Goal: Find specific page/section: Find specific page/section

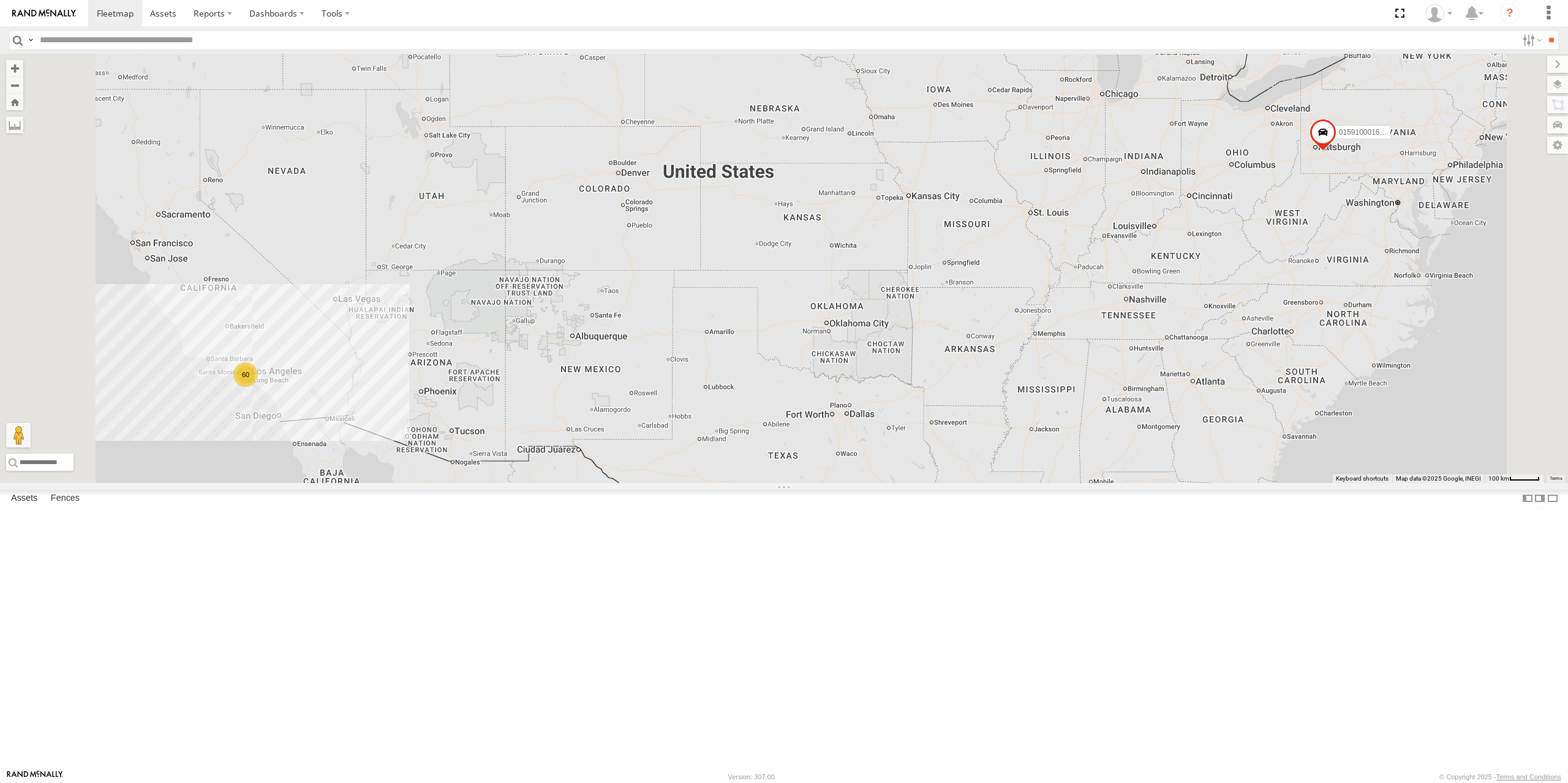
click at [139, 48] on input "text" at bounding box center [775, 40] width 1481 height 18
type input "*****"
click at [1544, 31] on input "**" at bounding box center [1550, 40] width 14 height 18
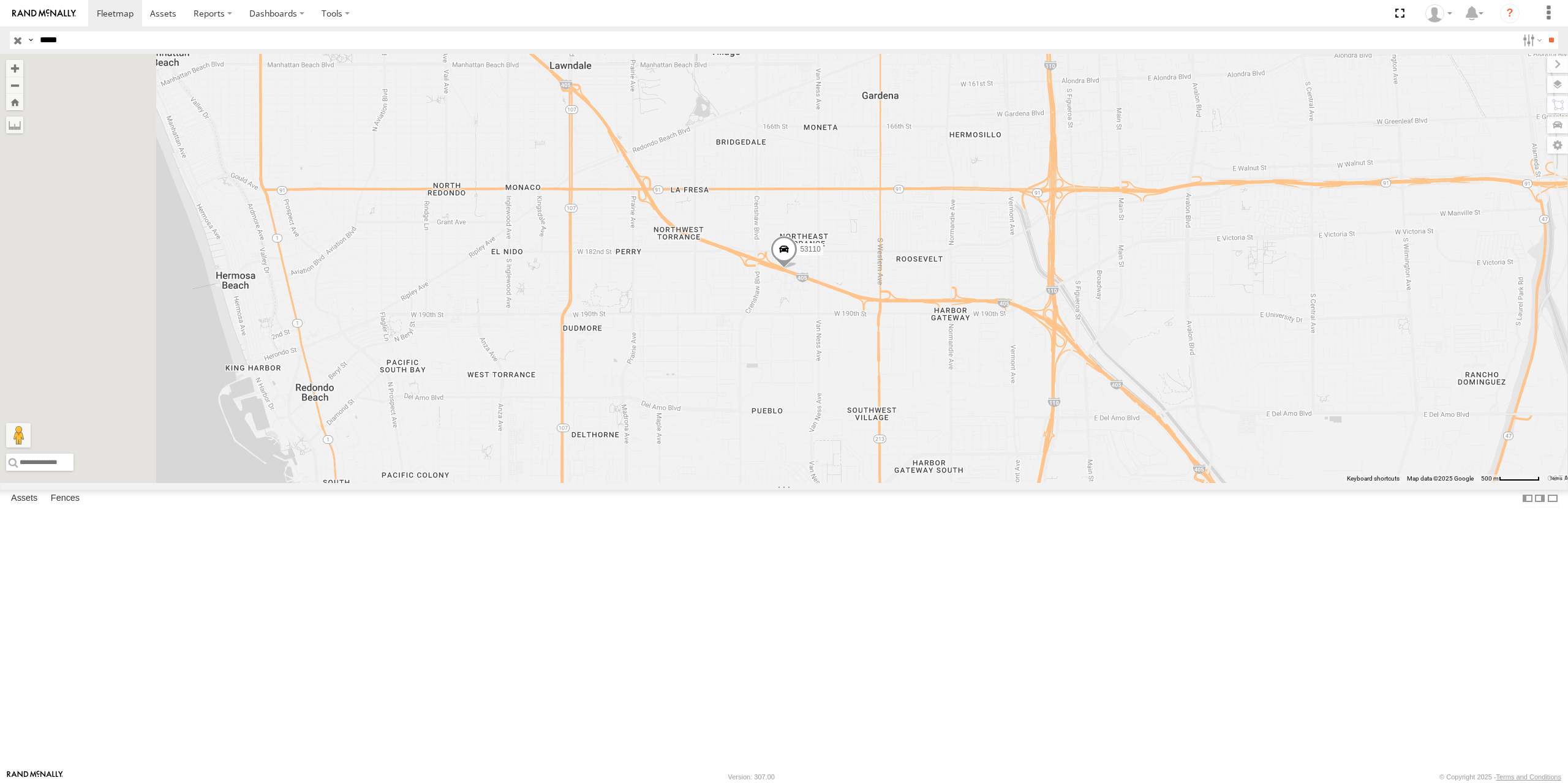
click at [19, 42] on input "button" at bounding box center [18, 40] width 16 height 18
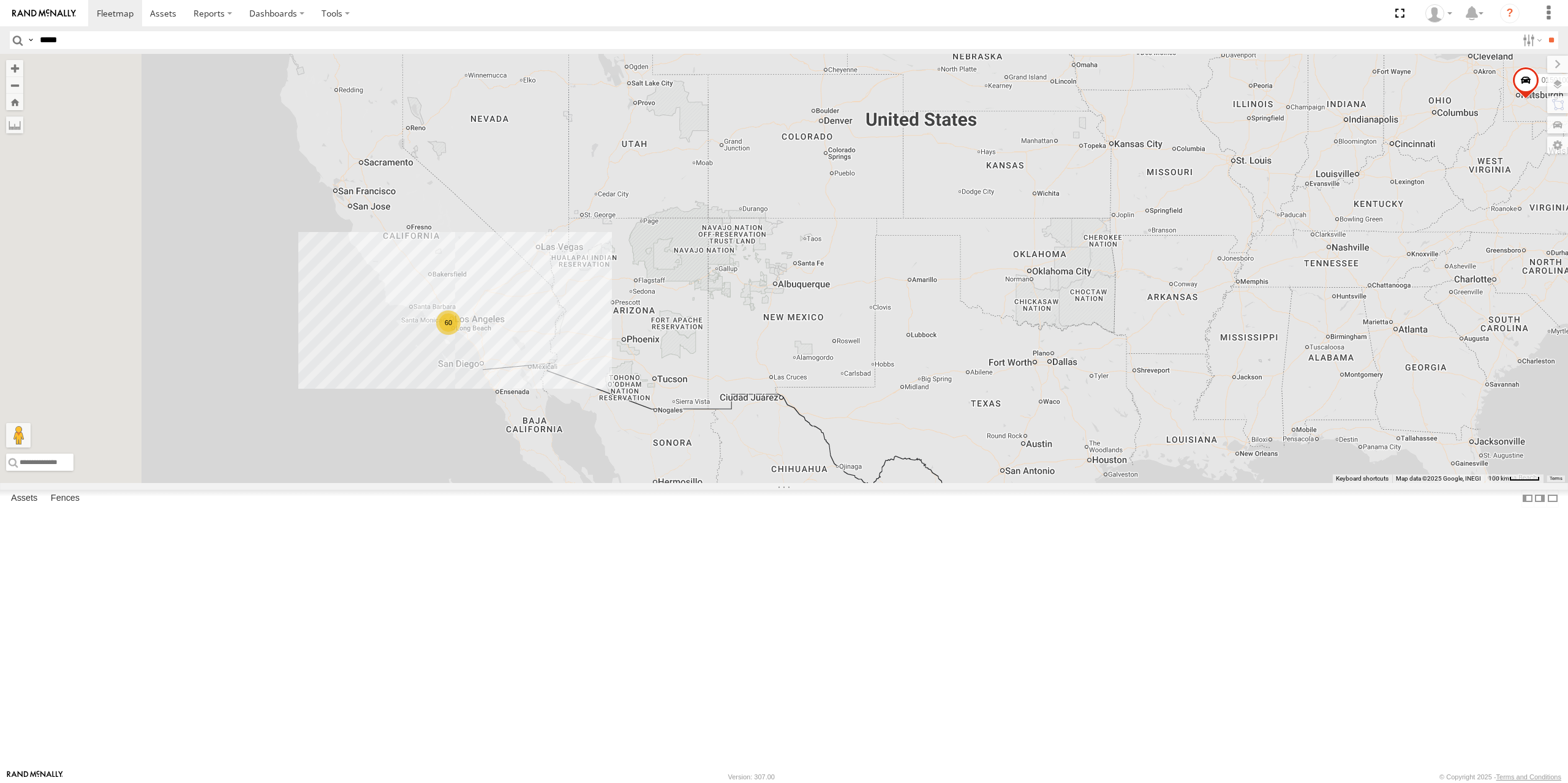
drag, startPoint x: 690, startPoint y: 449, endPoint x: 824, endPoint y: 408, distance: 140.1
click at [828, 409] on div "60 015910001673808" at bounding box center [784, 267] width 1568 height 429
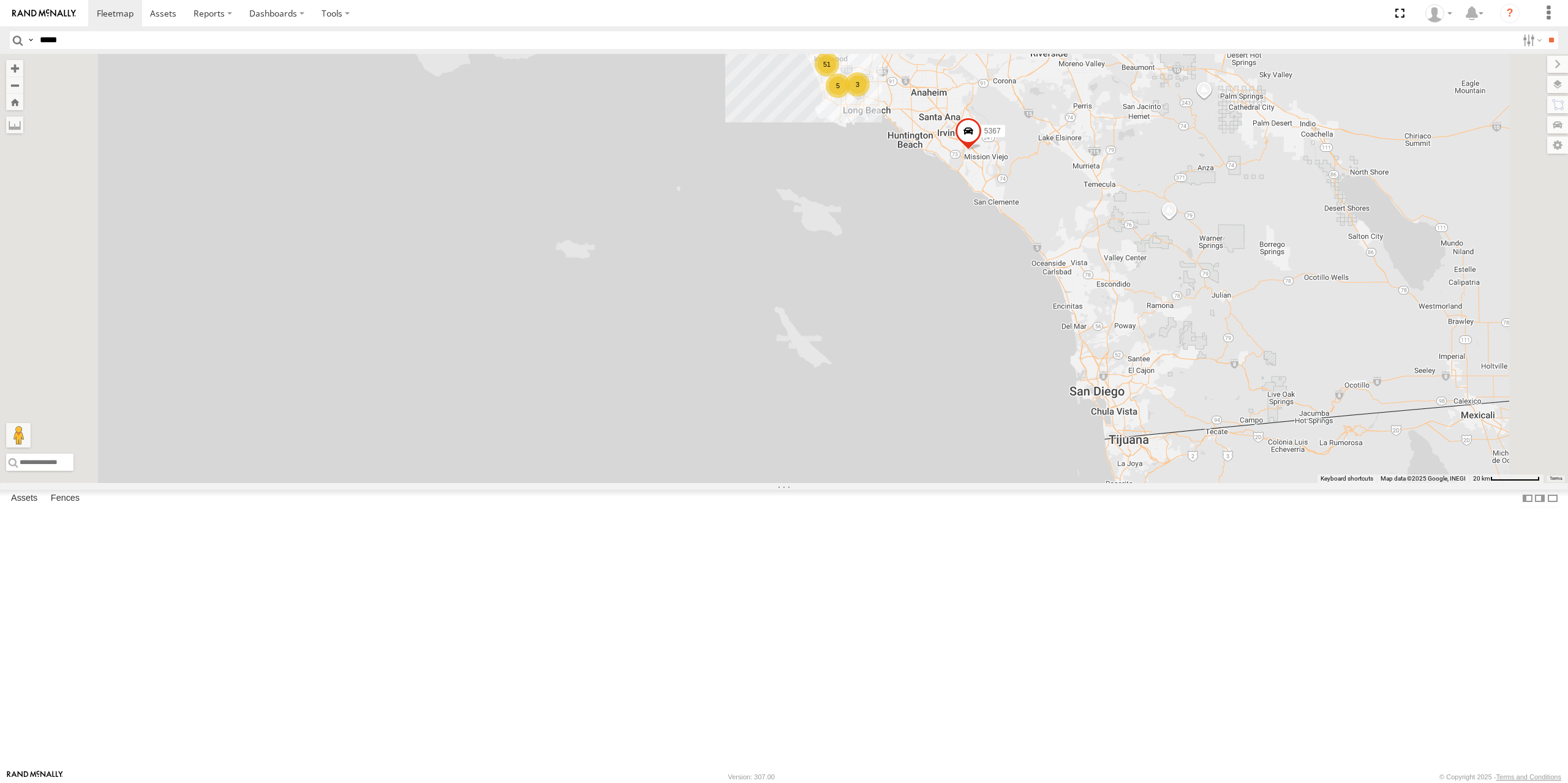
drag, startPoint x: 1029, startPoint y: 373, endPoint x: 903, endPoint y: 450, distance: 147.7
click at [903, 450] on div "015910001673808 5367 51 5 3" at bounding box center [784, 267] width 1568 height 429
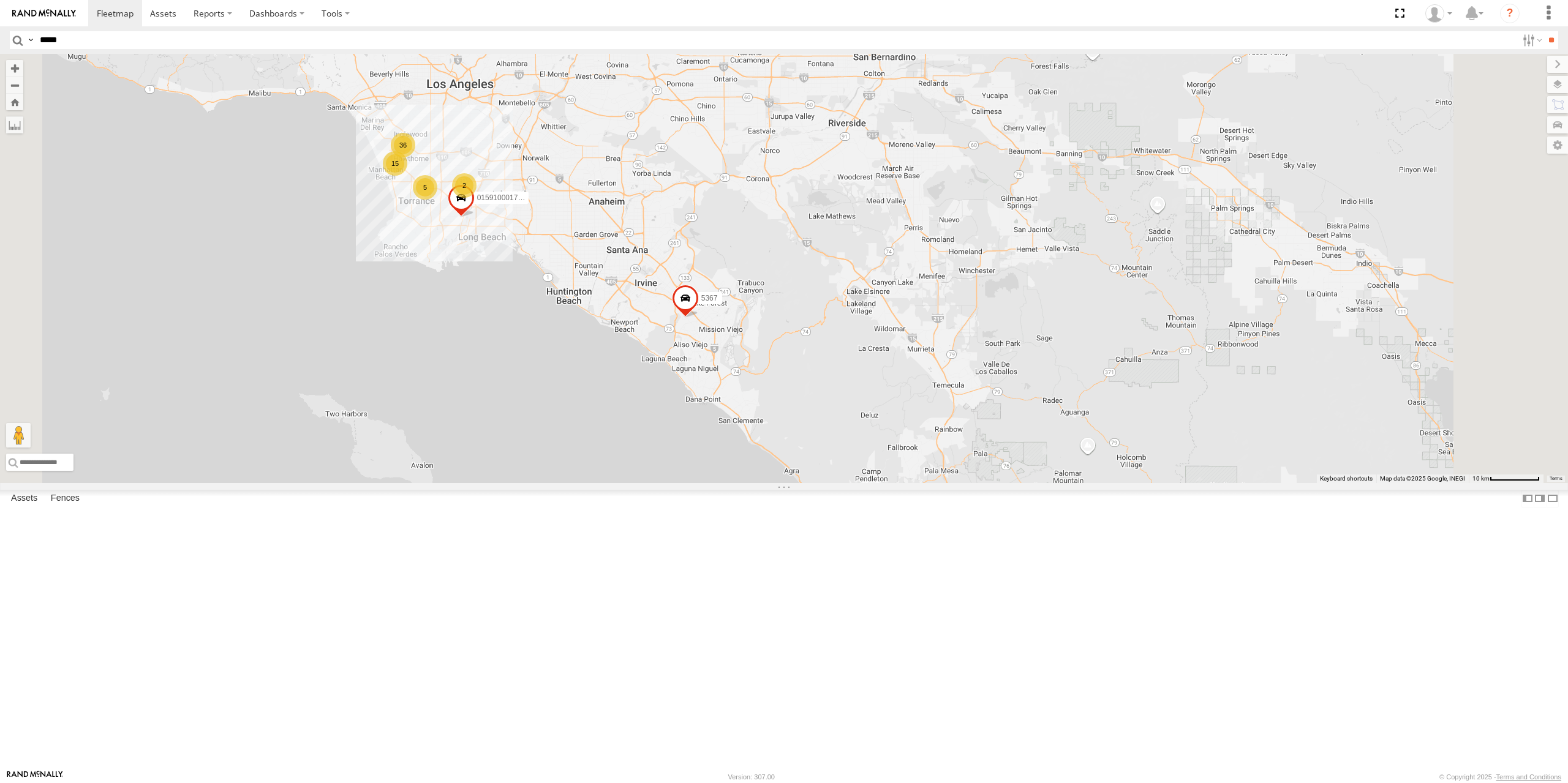
drag, startPoint x: 750, startPoint y: 409, endPoint x: 800, endPoint y: 489, distance: 94.3
click at [800, 483] on div "015910001673808 5367 36 5 15 2 015910001705881" at bounding box center [784, 267] width 1568 height 429
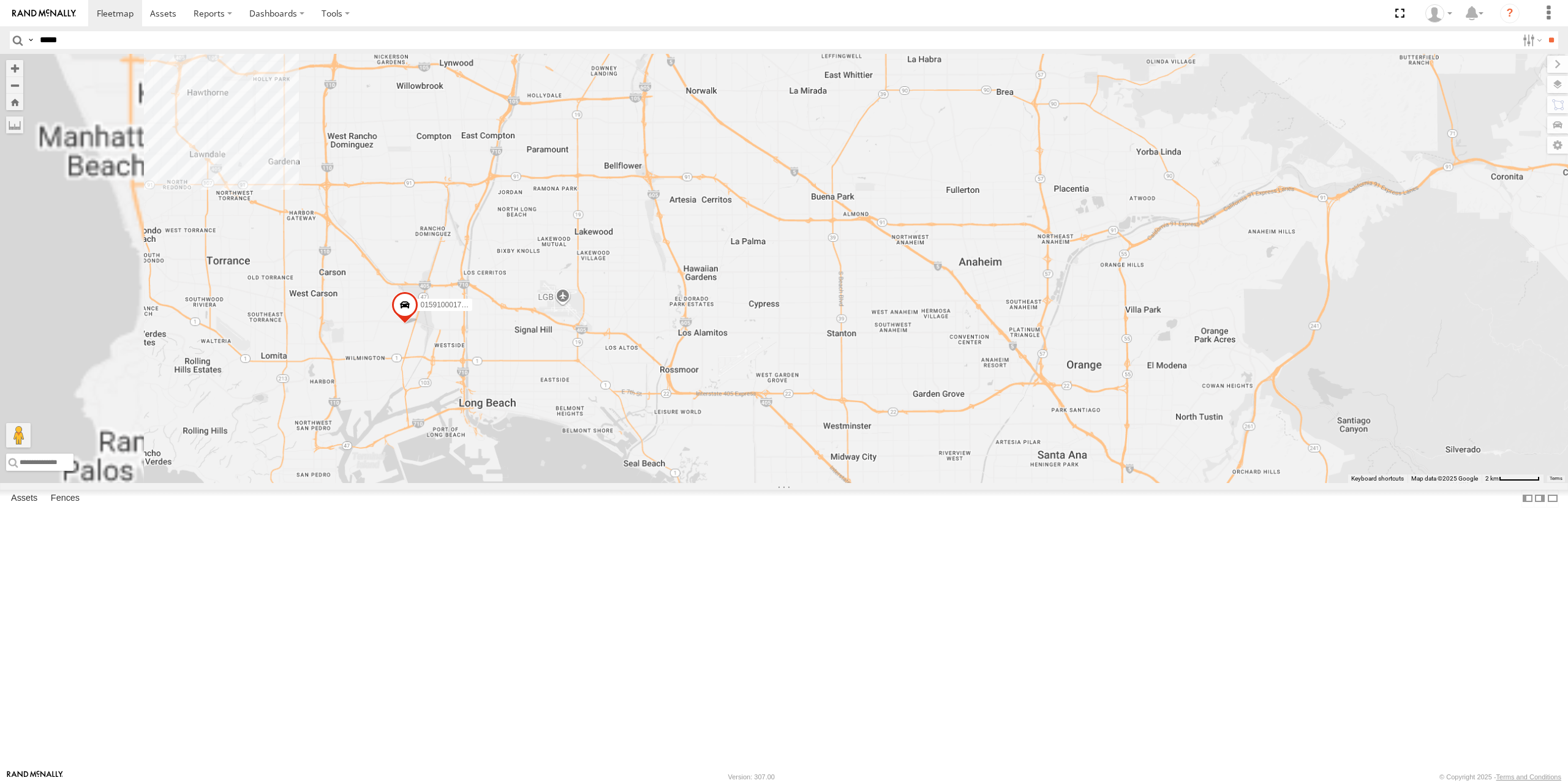
drag, startPoint x: 714, startPoint y: 455, endPoint x: 909, endPoint y: 457, distance: 195.0
click at [909, 457] on div "015910001673808 5367 015910001705881" at bounding box center [784, 267] width 1568 height 429
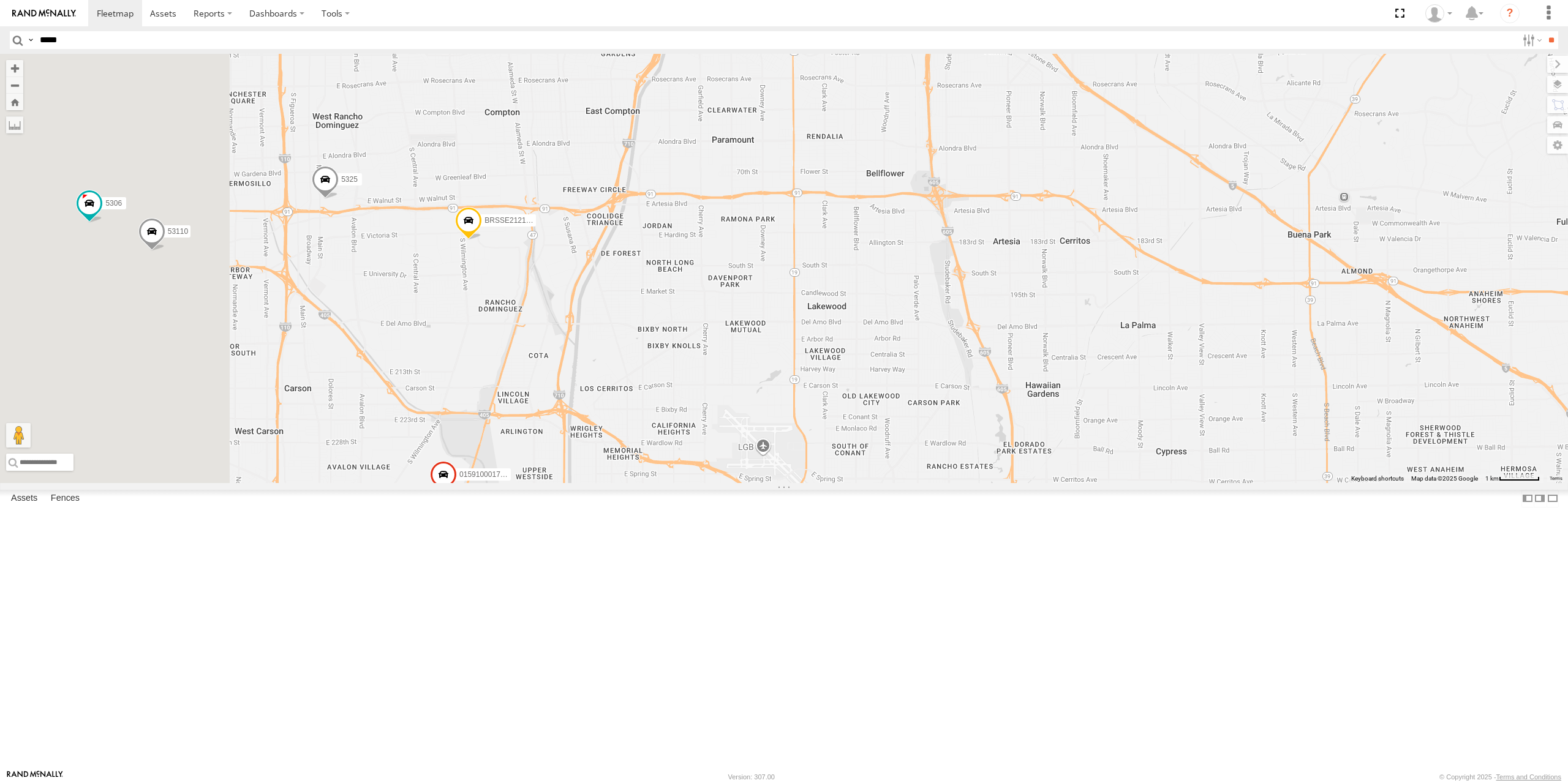
drag, startPoint x: 564, startPoint y: 395, endPoint x: 720, endPoint y: 482, distance: 178.6
click at [720, 483] on div "015910001673808 5367 015910001705881 53110 5323 BRSSE21210918155709 5325 5306" at bounding box center [784, 267] width 1568 height 429
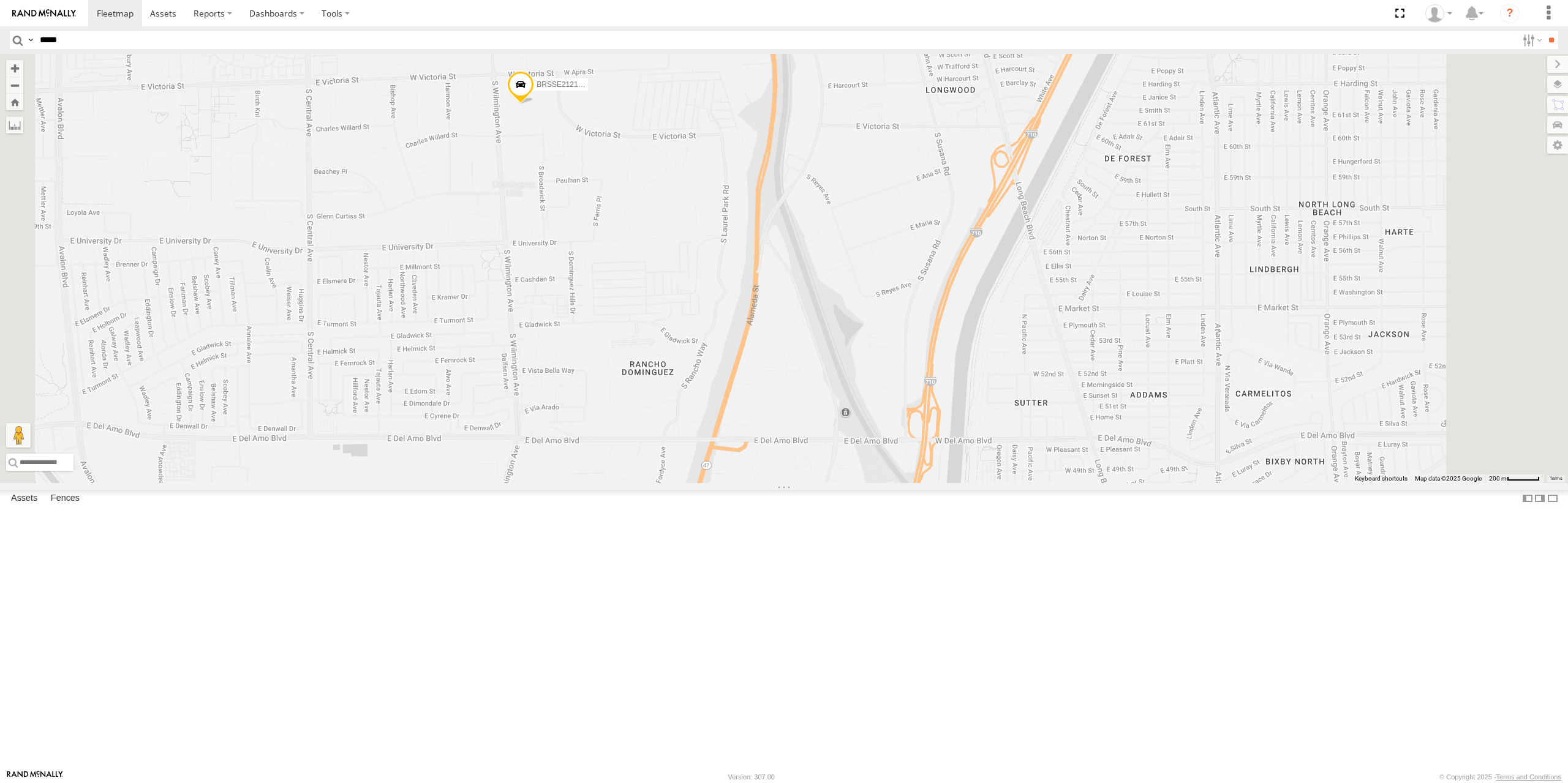
drag, startPoint x: 702, startPoint y: 351, endPoint x: 761, endPoint y: 440, distance: 106.8
click at [761, 440] on div "015910001673808 5367 015910001705881 53110 5323 BRSSE21210918155709 5325 5306" at bounding box center [784, 267] width 1568 height 429
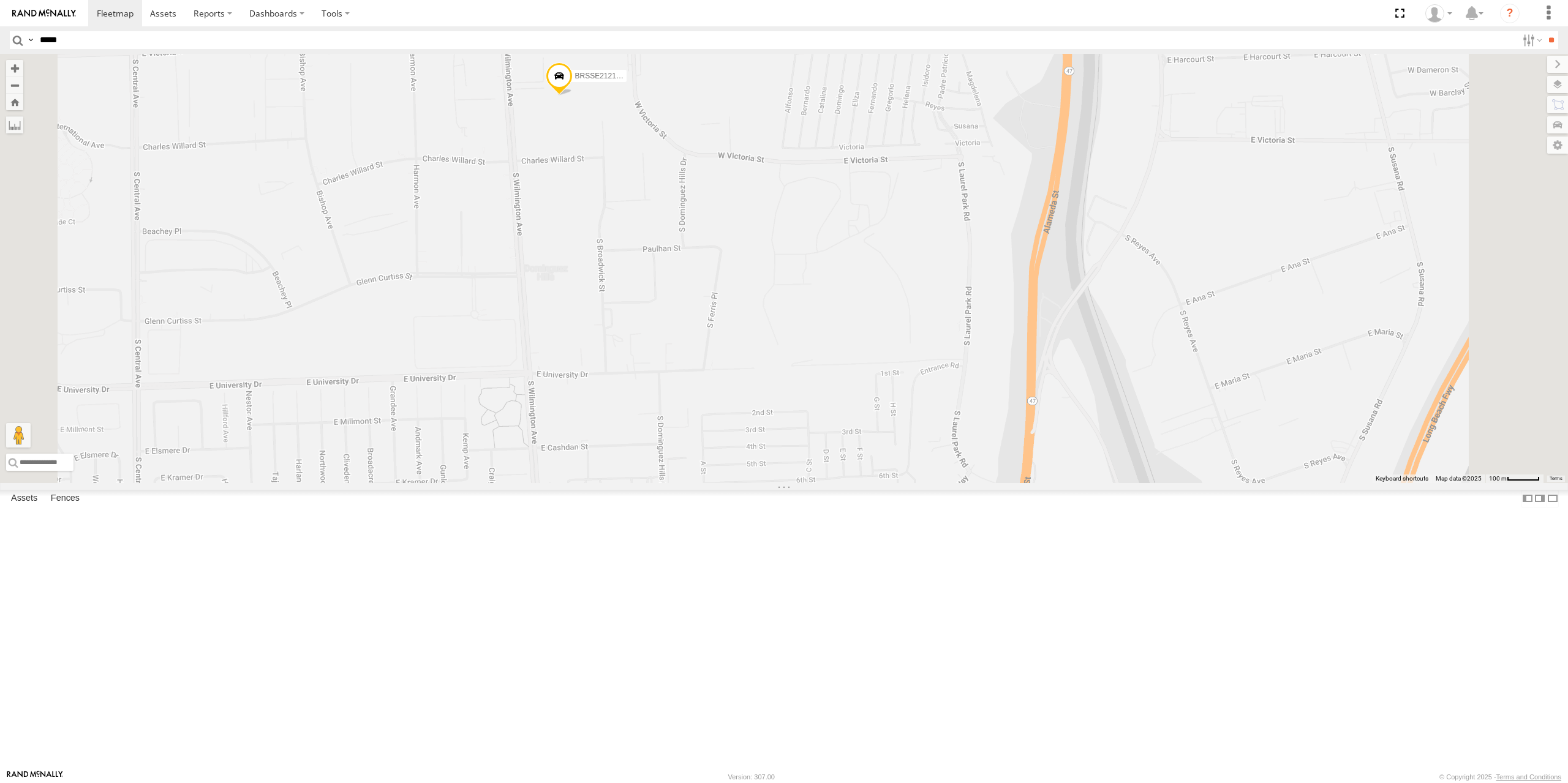
click at [573, 95] on span at bounding box center [559, 79] width 27 height 33
click at [625, 7] on div "All Assets" at bounding box center [566, 3] width 118 height 8
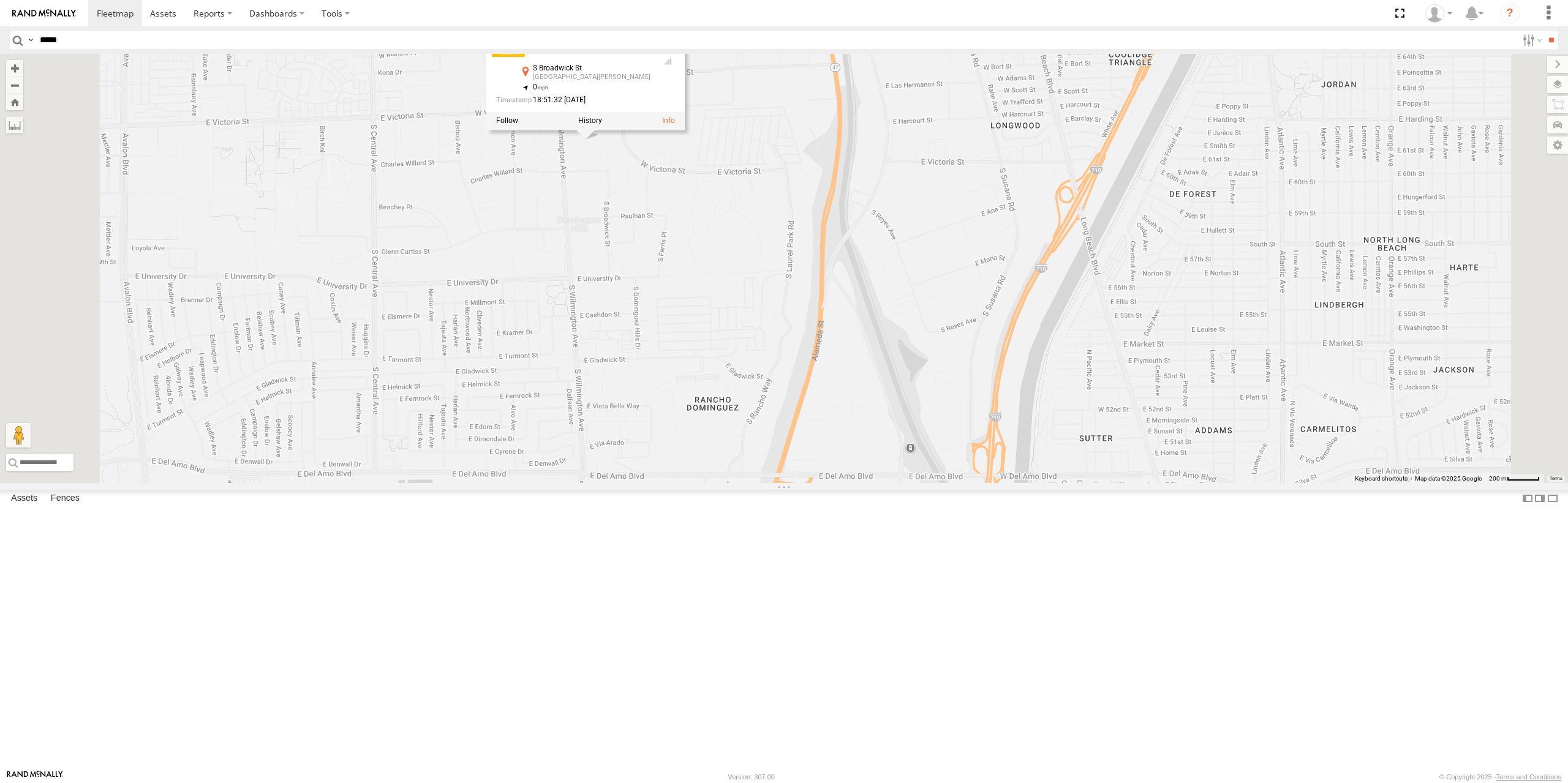
click at [572, 277] on div "015910001673808 5367 015910001705881 53110 5323 BRSSE21210918155709 5325 5306 B…" at bounding box center [784, 267] width 1568 height 429
